Goal: Task Accomplishment & Management: Complete application form

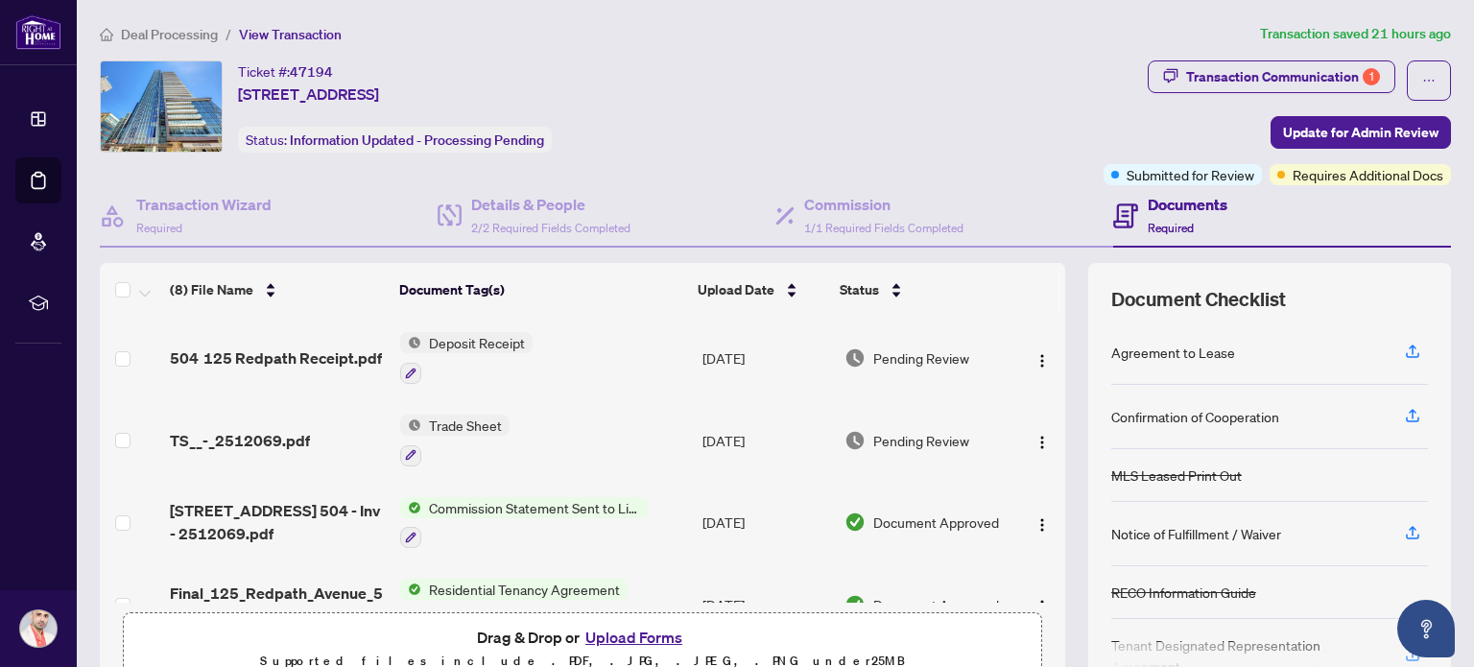
scroll to position [192, 0]
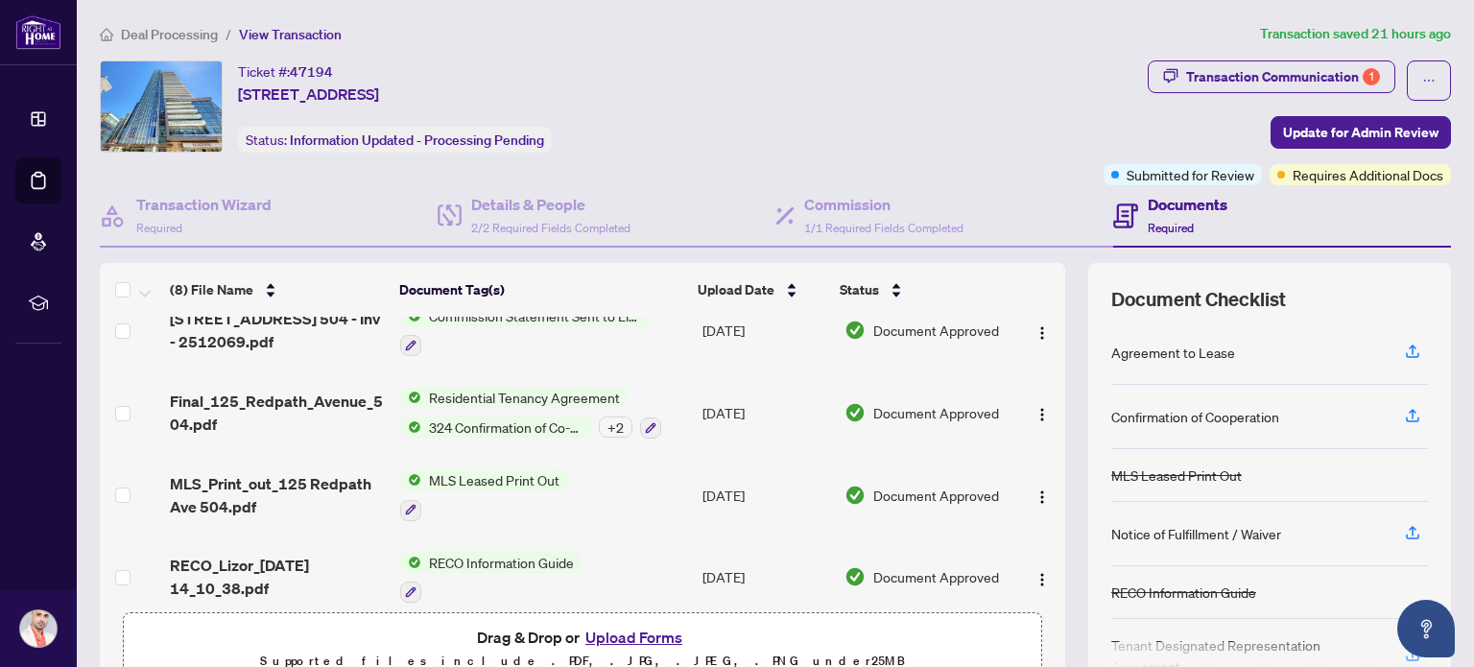
click at [779, 64] on div "Ticket #: 47194 [STREET_ADDRESS] Status: Information Updated - Processing Pendi…" at bounding box center [598, 106] width 996 height 92
click at [160, 27] on span "Deal Processing" at bounding box center [169, 34] width 97 height 17
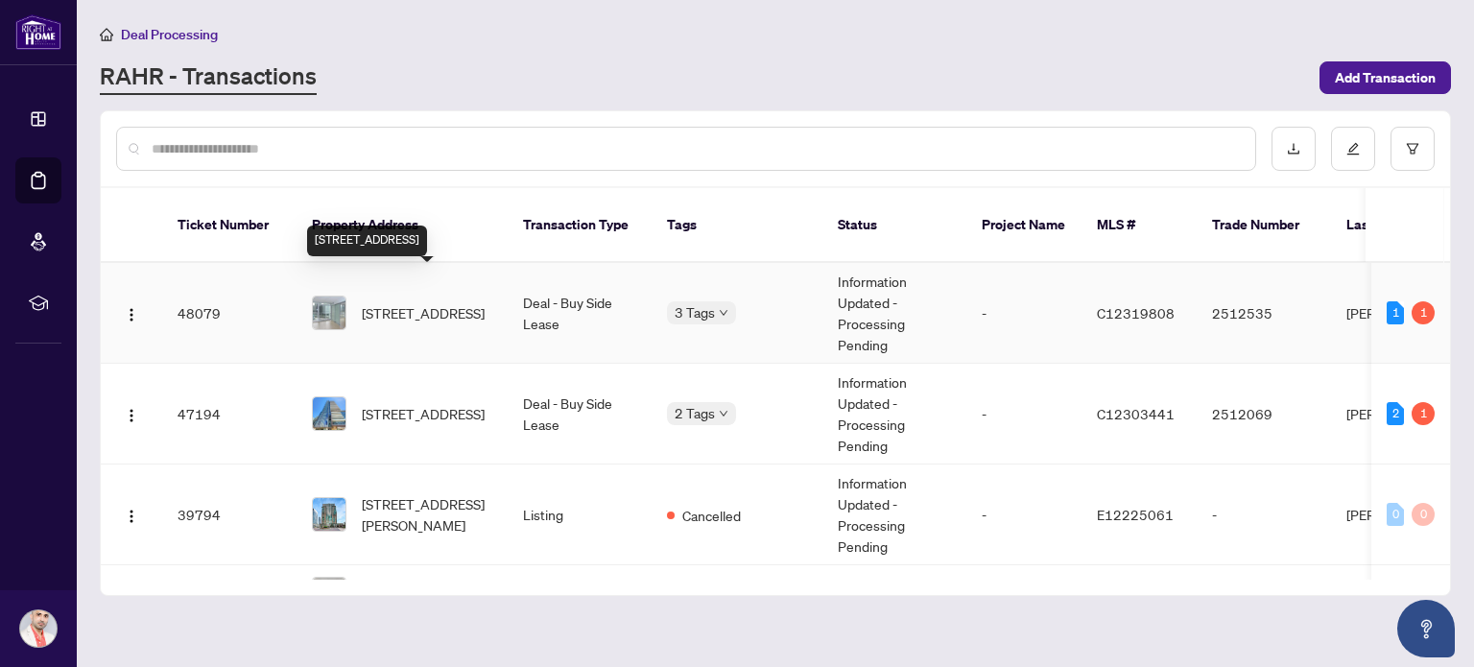
click at [421, 302] on span "[STREET_ADDRESS]" at bounding box center [423, 312] width 123 height 21
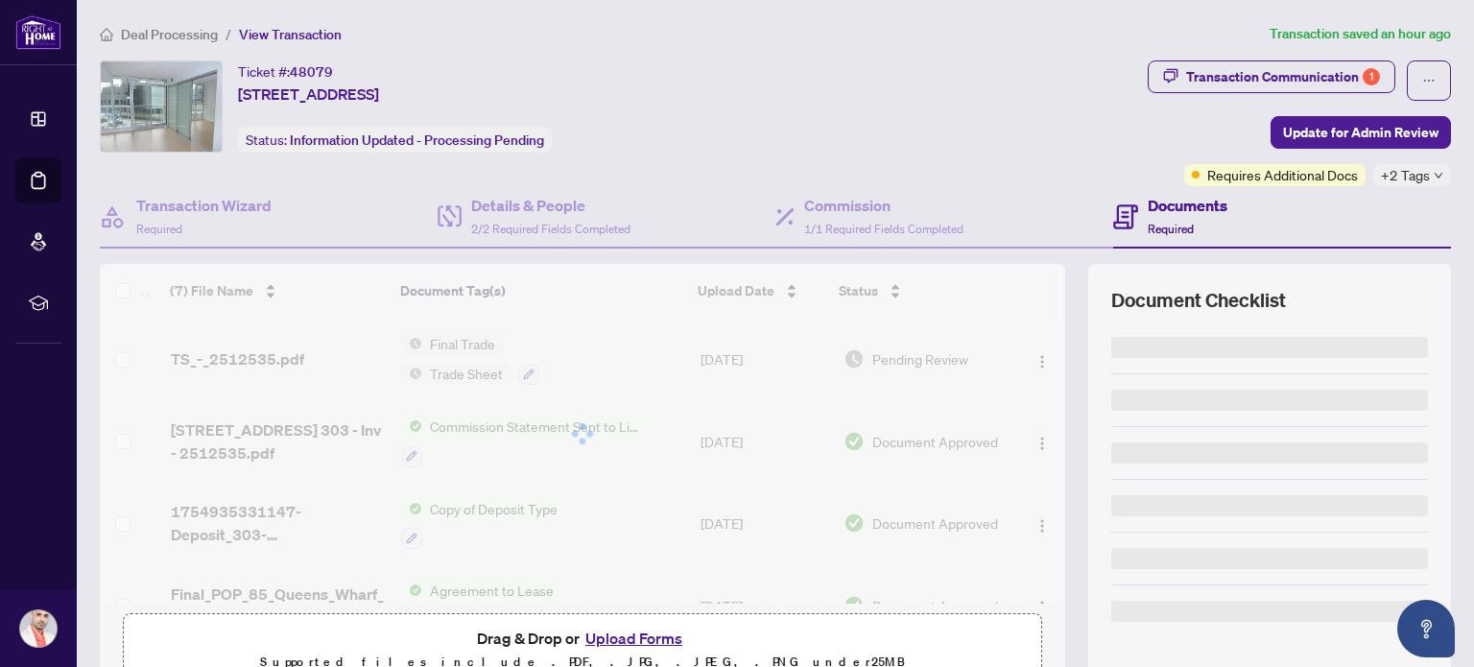
scroll to position [164, 0]
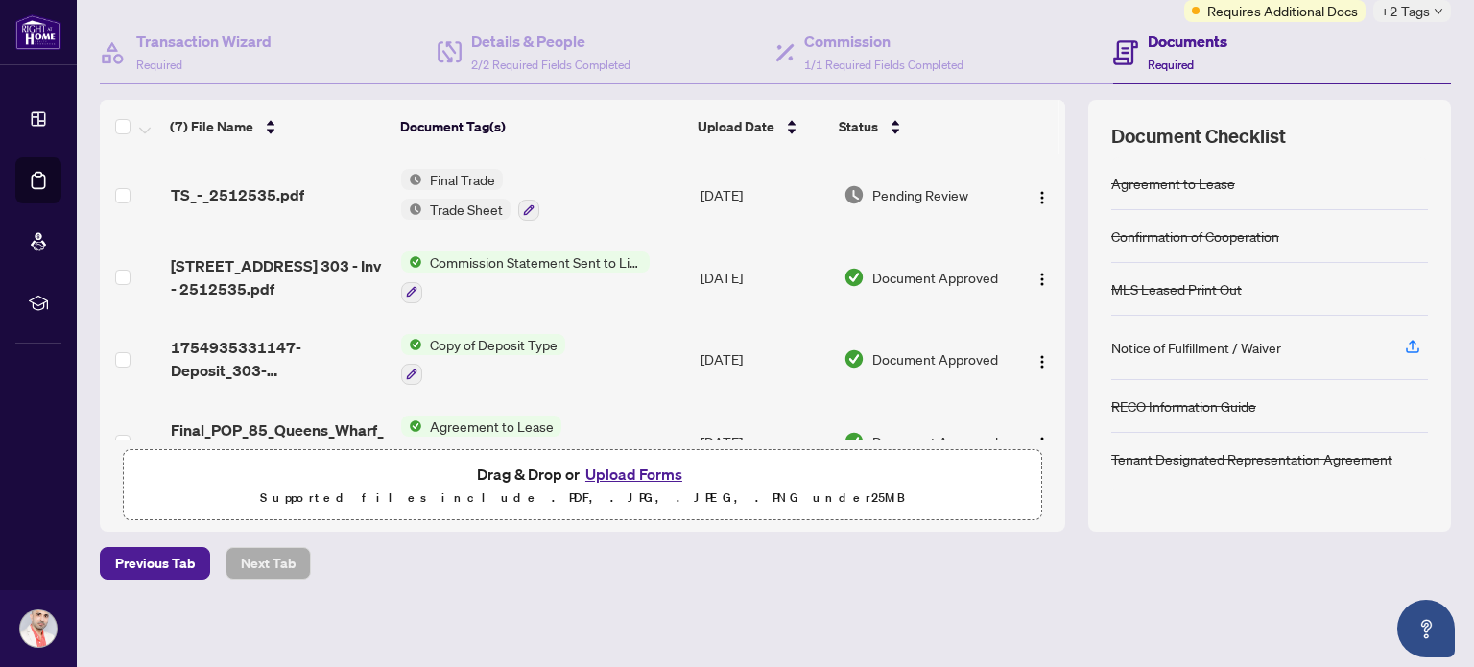
click at [604, 471] on button "Upload Forms" at bounding box center [634, 474] width 108 height 25
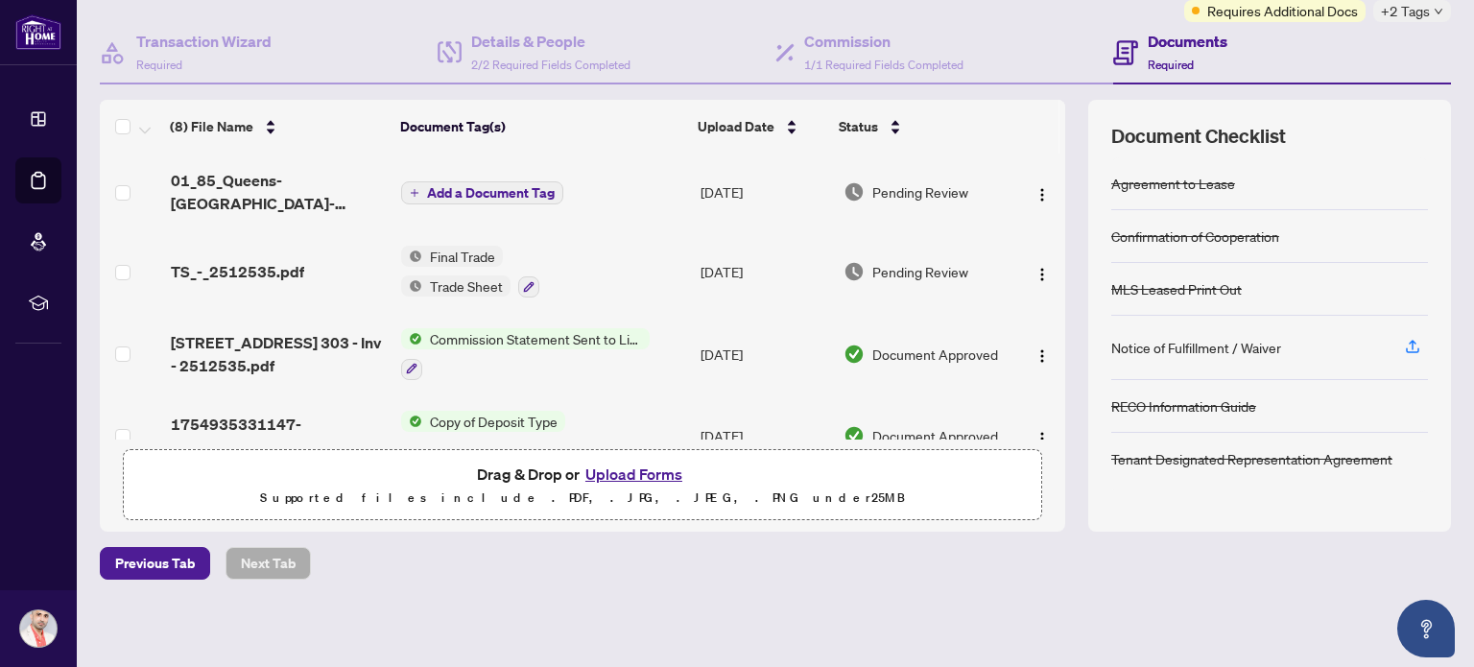
click at [476, 199] on button "Add a Document Tag" at bounding box center [482, 192] width 162 height 23
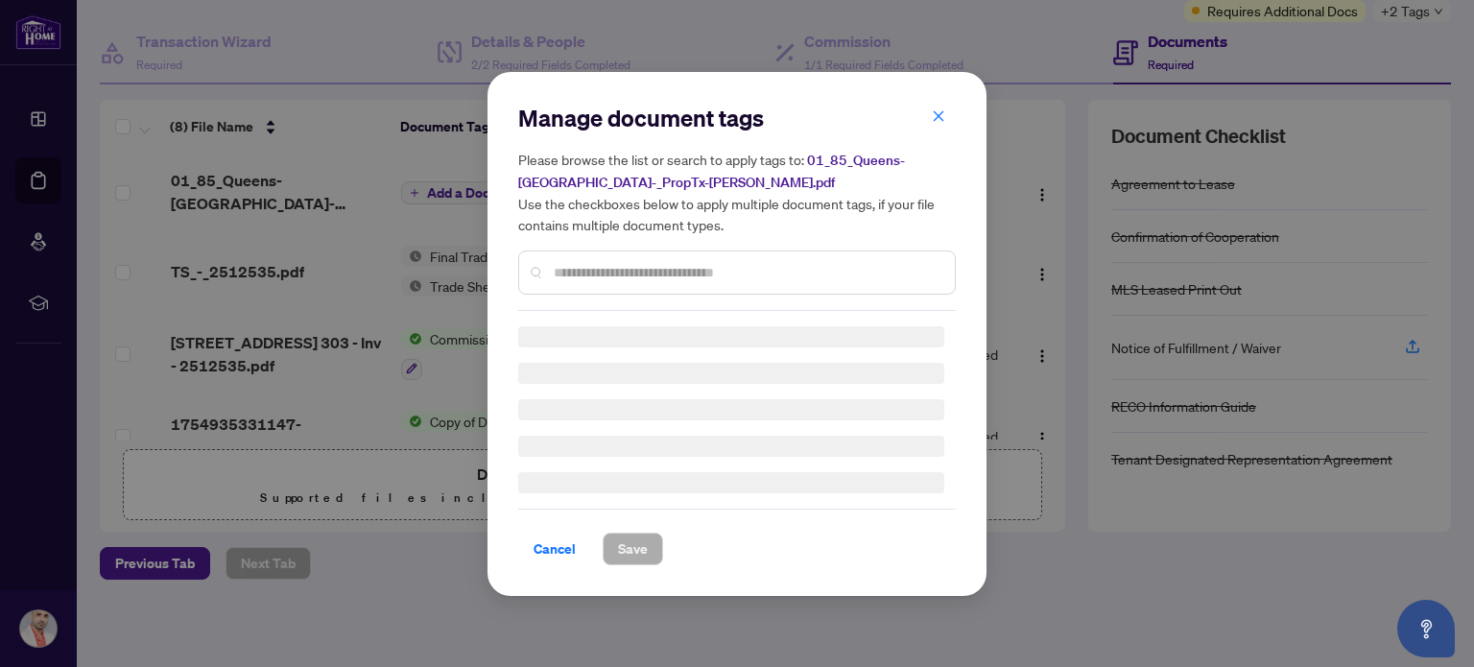
click at [607, 271] on input "text" at bounding box center [747, 272] width 386 height 21
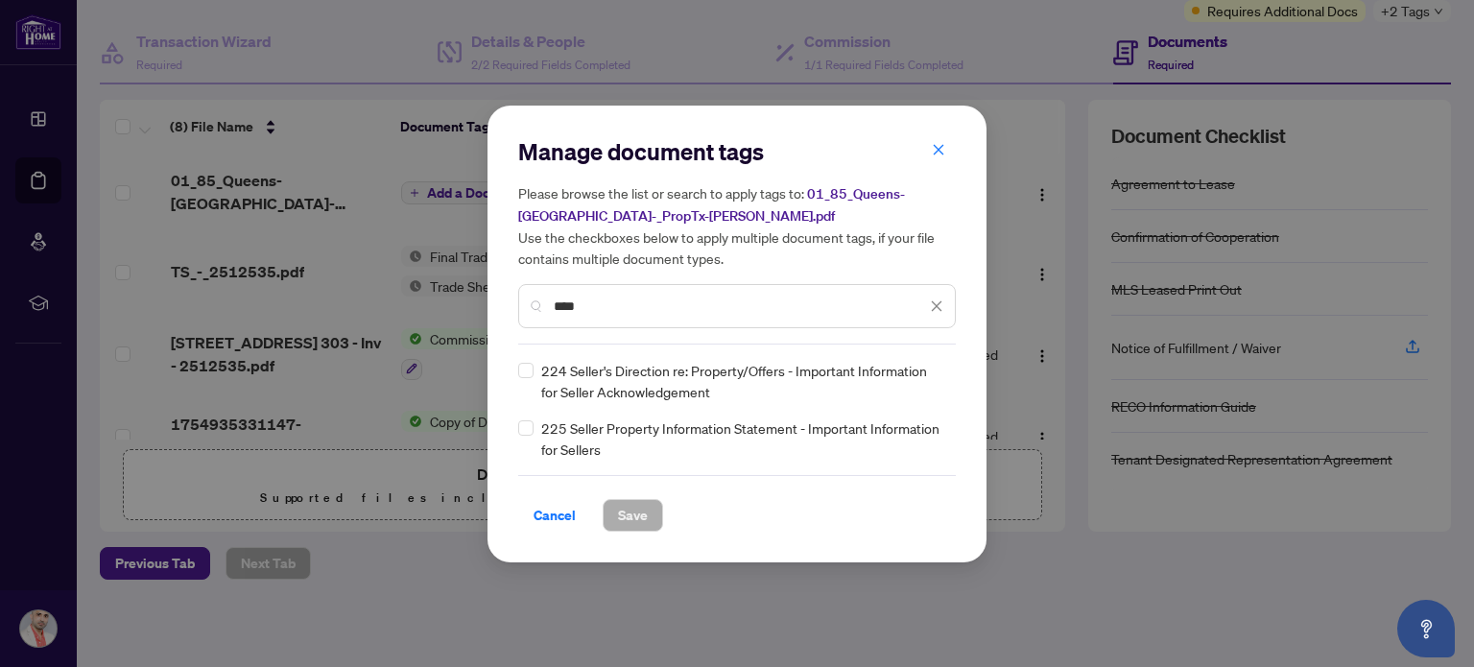
drag, startPoint x: 594, startPoint y: 306, endPoint x: 478, endPoint y: 322, distance: 117.2
click at [478, 322] on div "Manage document tags Please browse the list or search to apply tags to: 01_85_Q…" at bounding box center [737, 333] width 1474 height 667
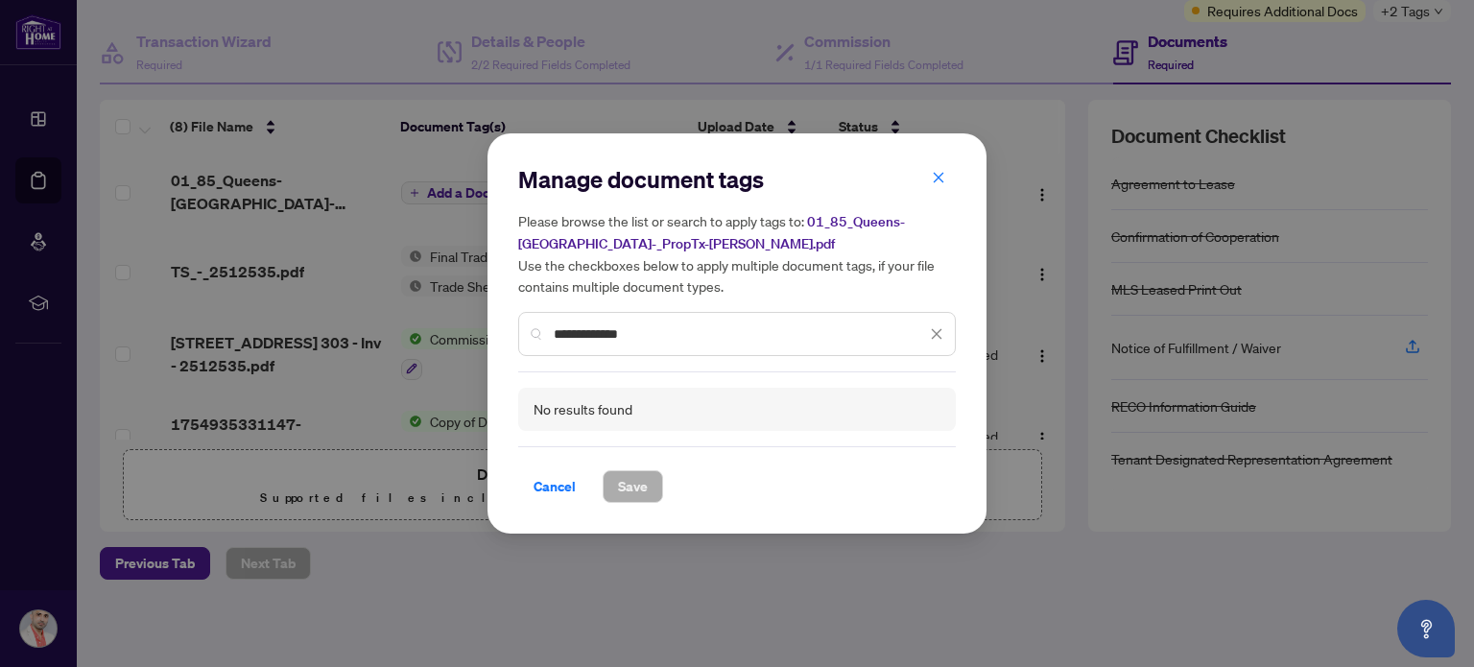
drag, startPoint x: 651, startPoint y: 333, endPoint x: 524, endPoint y: 330, distance: 126.7
click at [524, 330] on div "**********" at bounding box center [737, 334] width 438 height 44
type input "*"
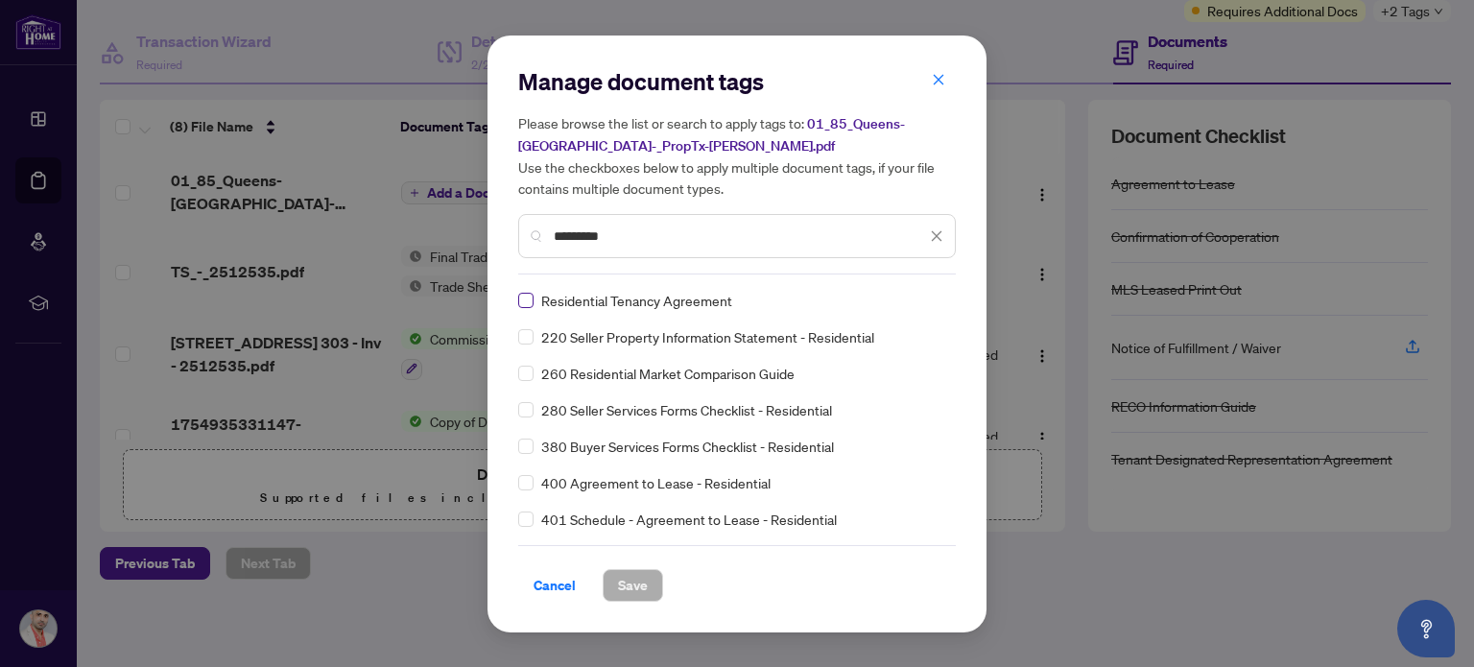
type input "*********"
click at [639, 590] on span "Save" at bounding box center [633, 585] width 30 height 31
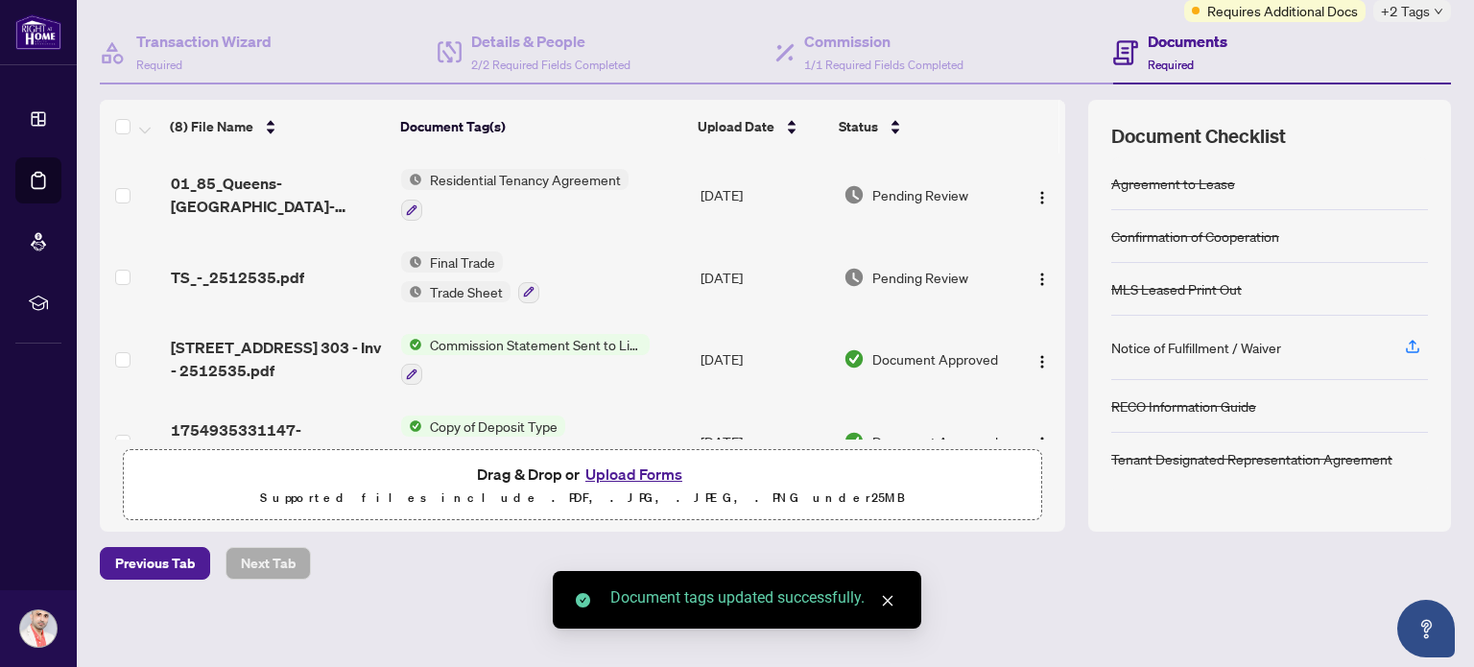
scroll to position [0, 0]
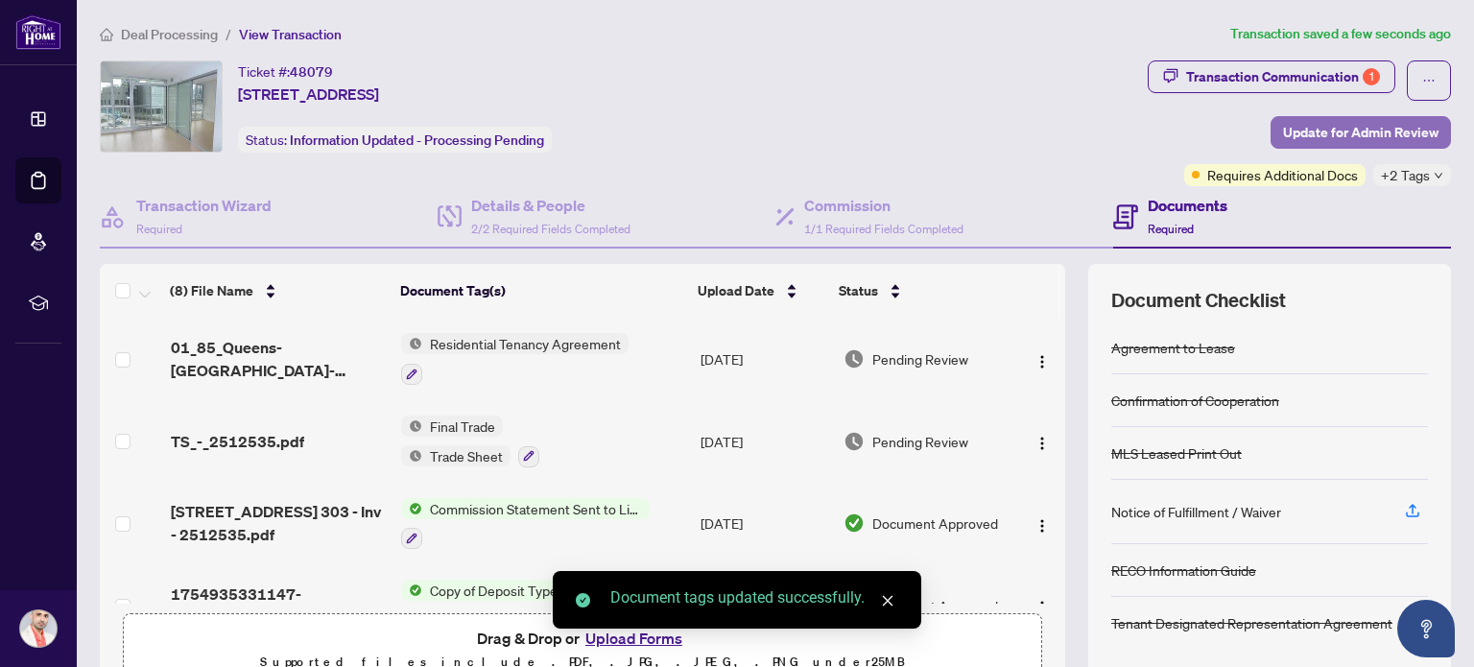
click at [1316, 130] on span "Update for Admin Review" at bounding box center [1360, 132] width 155 height 31
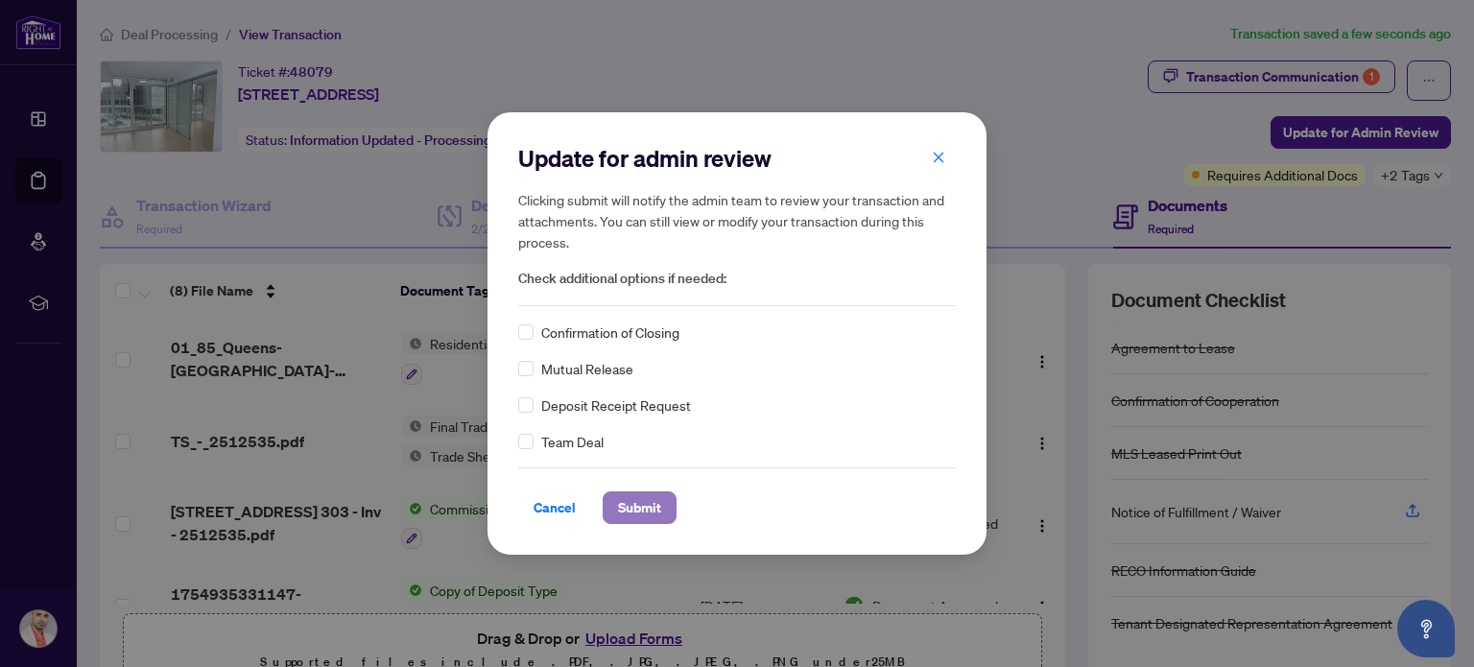
click at [618, 506] on span "Submit" at bounding box center [639, 507] width 43 height 31
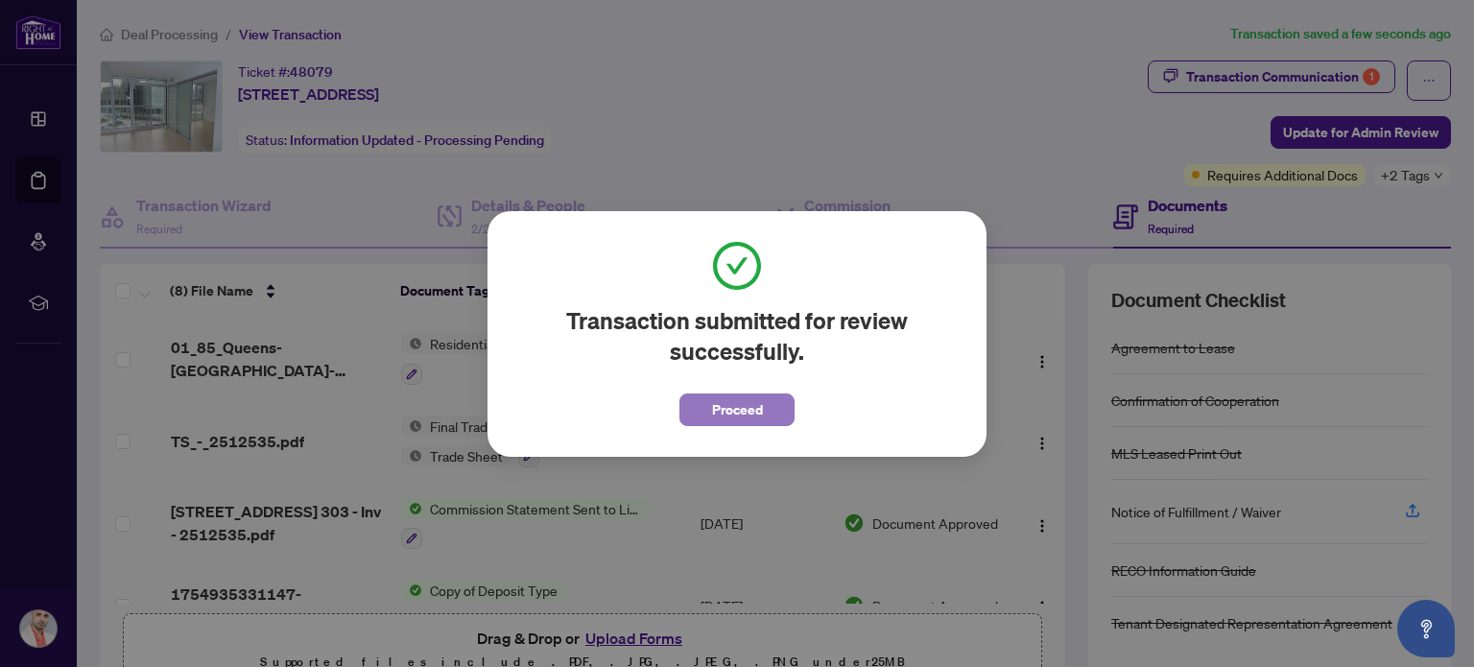
click at [735, 411] on span "Proceed" at bounding box center [737, 409] width 51 height 31
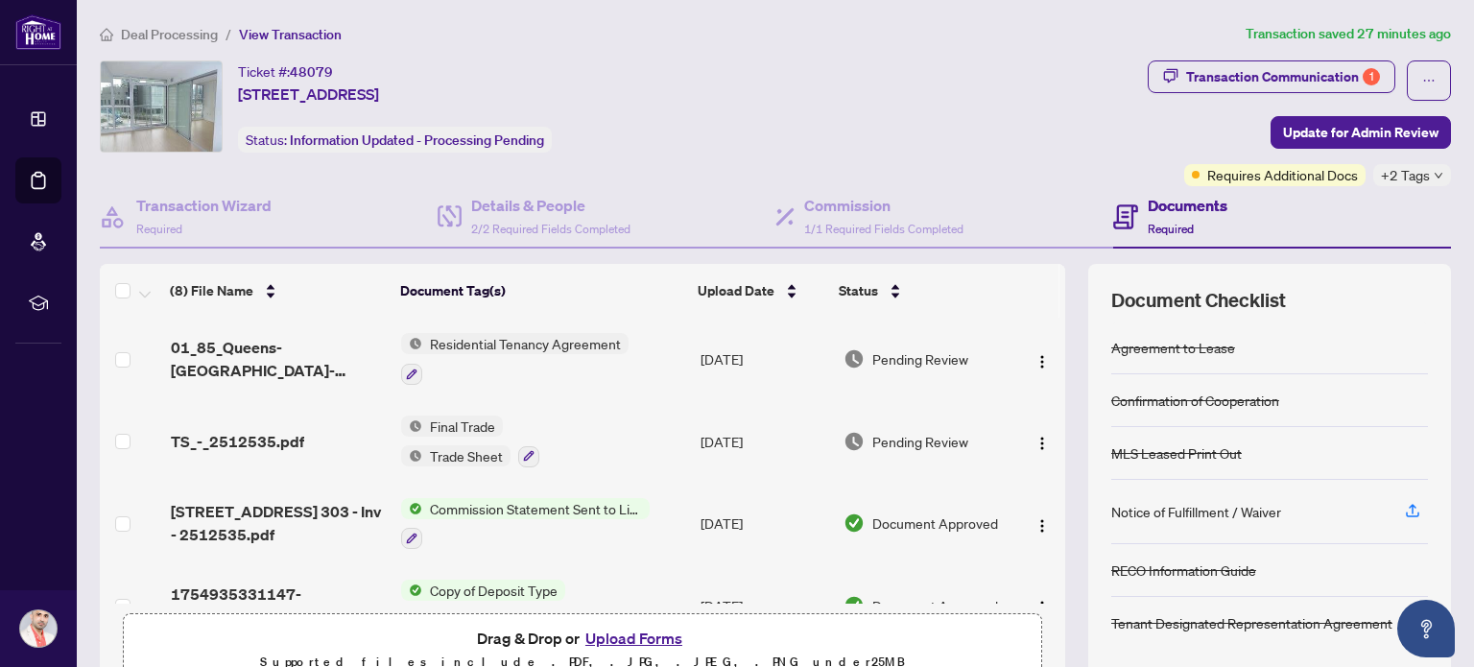
click at [203, 34] on span "Deal Processing" at bounding box center [169, 34] width 97 height 17
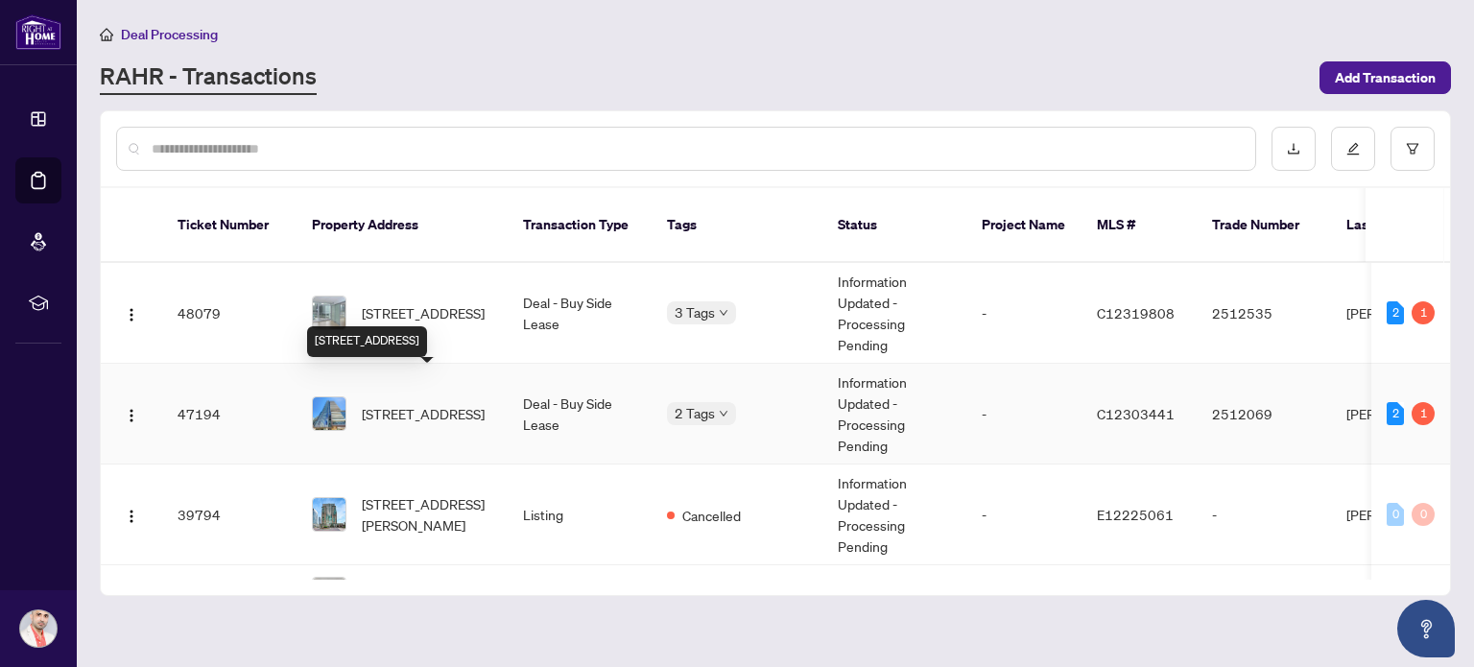
click at [431, 403] on span "[STREET_ADDRESS]" at bounding box center [423, 413] width 123 height 21
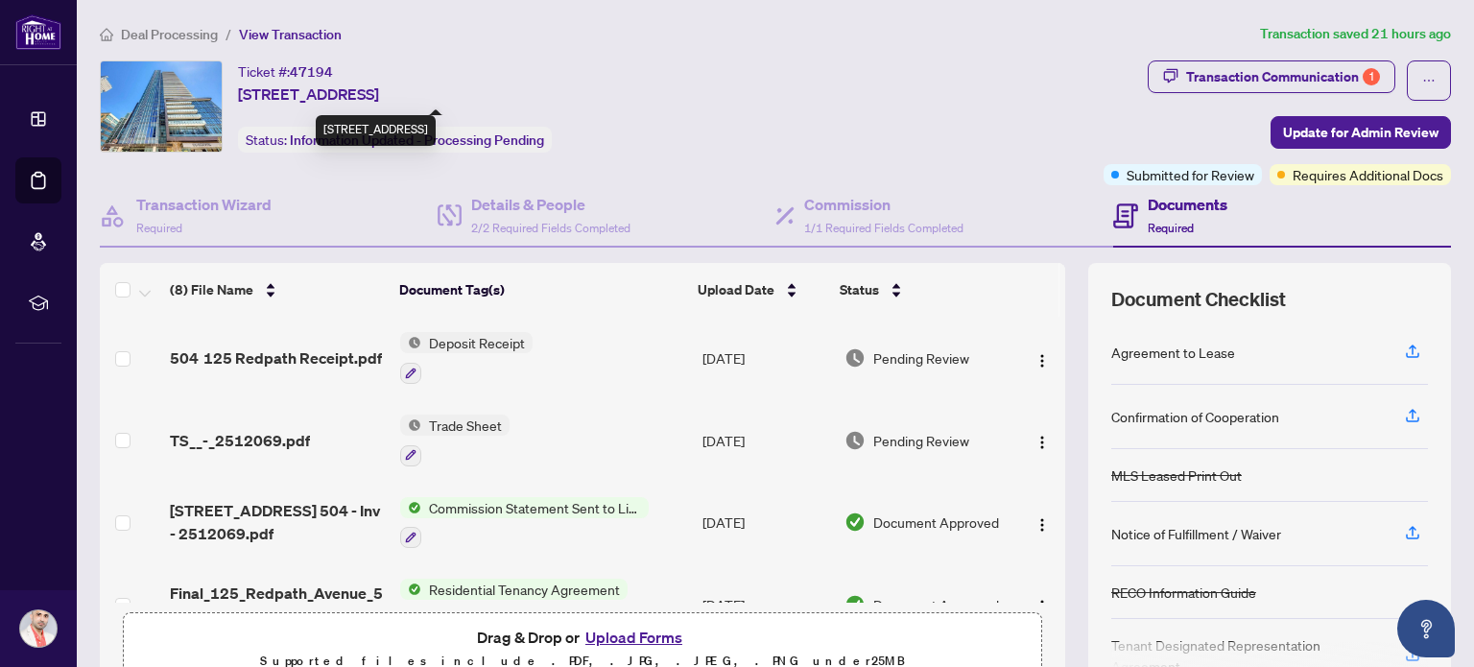
drag, startPoint x: 240, startPoint y: 93, endPoint x: 574, endPoint y: 91, distance: 333.9
click at [379, 91] on span "[STREET_ADDRESS]" at bounding box center [308, 94] width 141 height 23
copy span "[STREET_ADDRESS]"
click at [232, 435] on span "TS__-_2512069.pdf" at bounding box center [240, 440] width 140 height 23
